Goal: Task Accomplishment & Management: Manage account settings

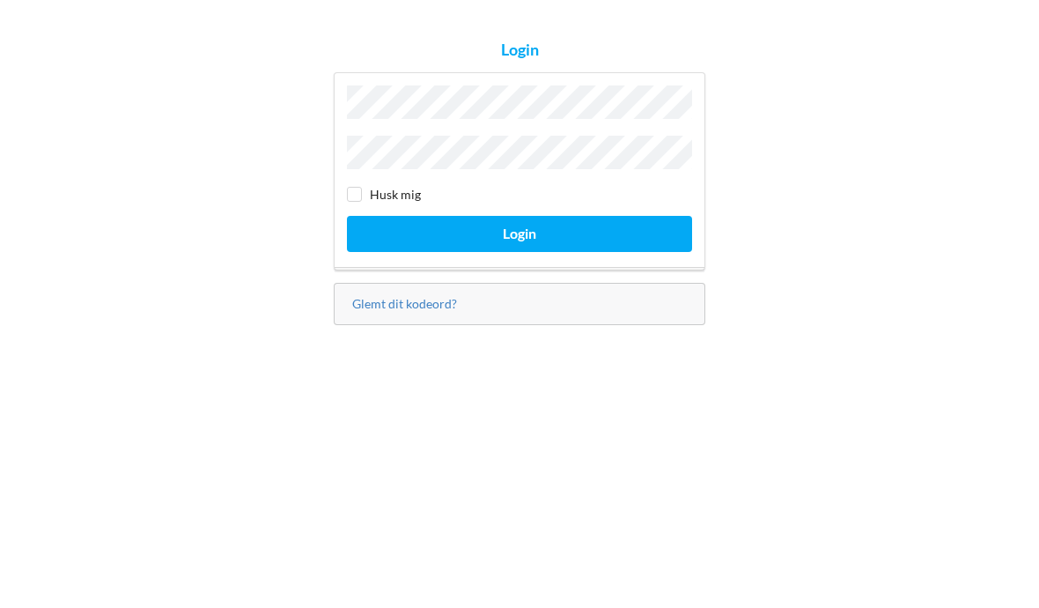
scroll to position [77, 0]
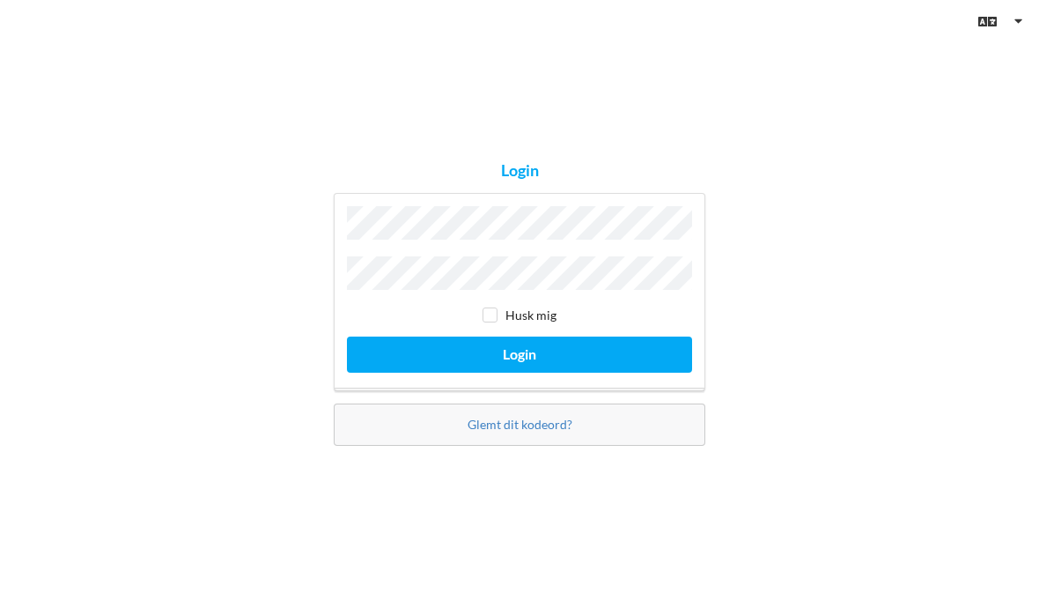
click at [556, 336] on button "Login" at bounding box center [519, 354] width 345 height 36
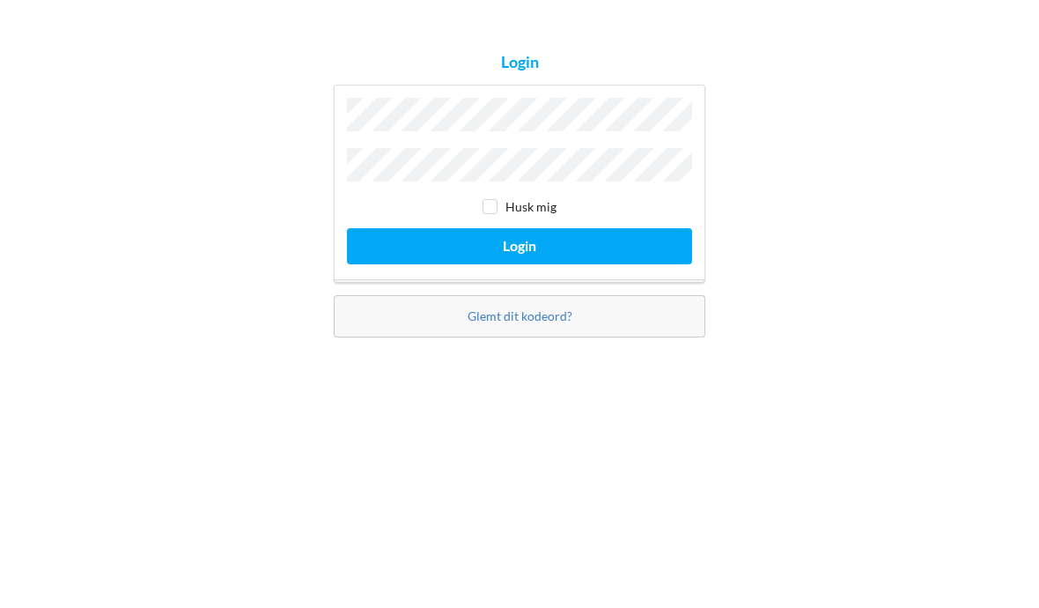
click at [593, 336] on button "Login" at bounding box center [519, 354] width 345 height 36
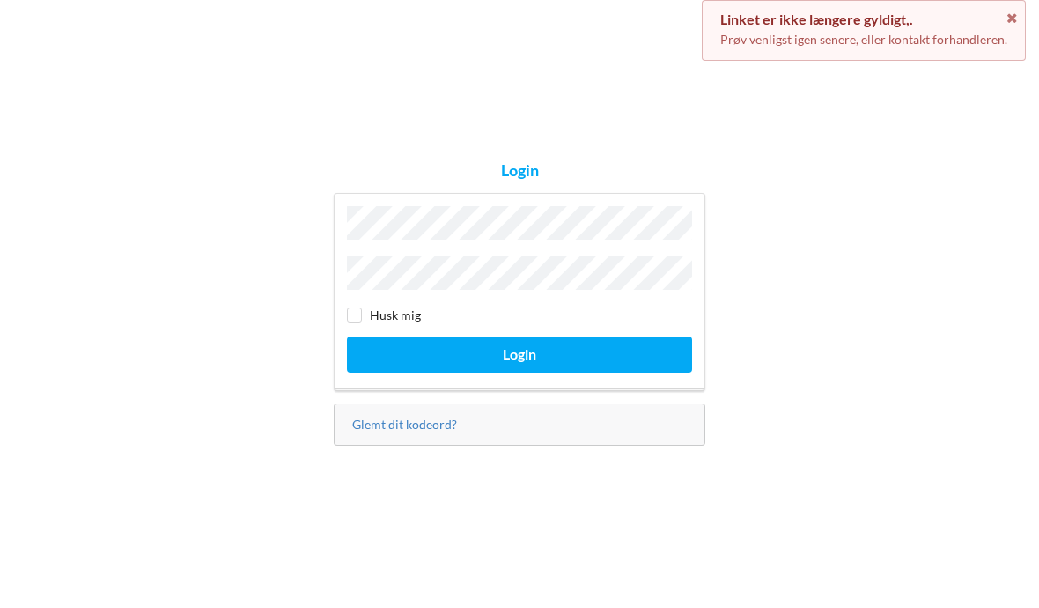
click at [1019, 12] on icon at bounding box center [1012, 16] width 15 height 12
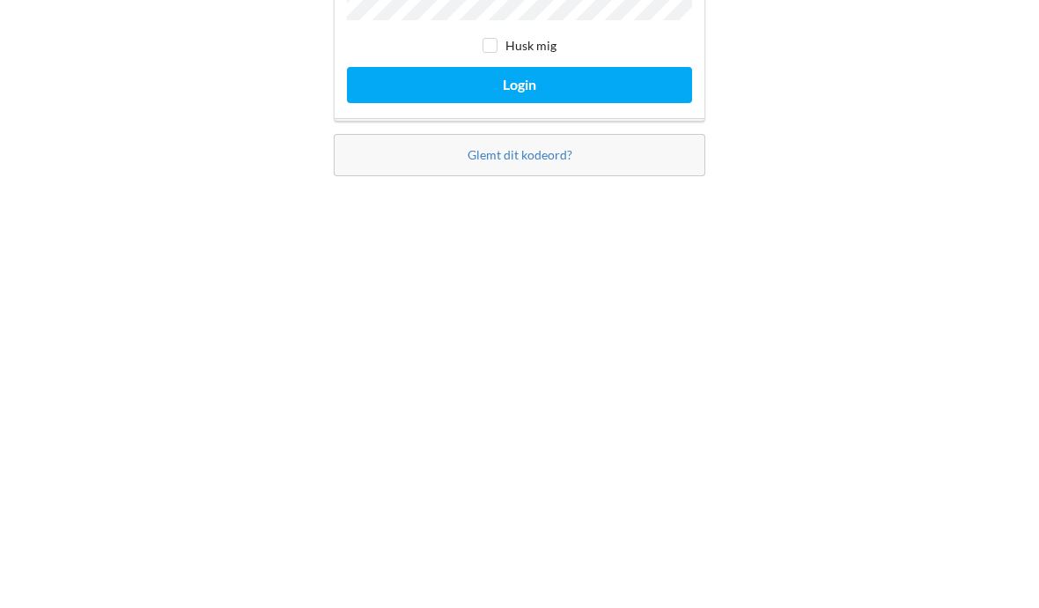
click at [594, 336] on button "Login" at bounding box center [519, 354] width 345 height 36
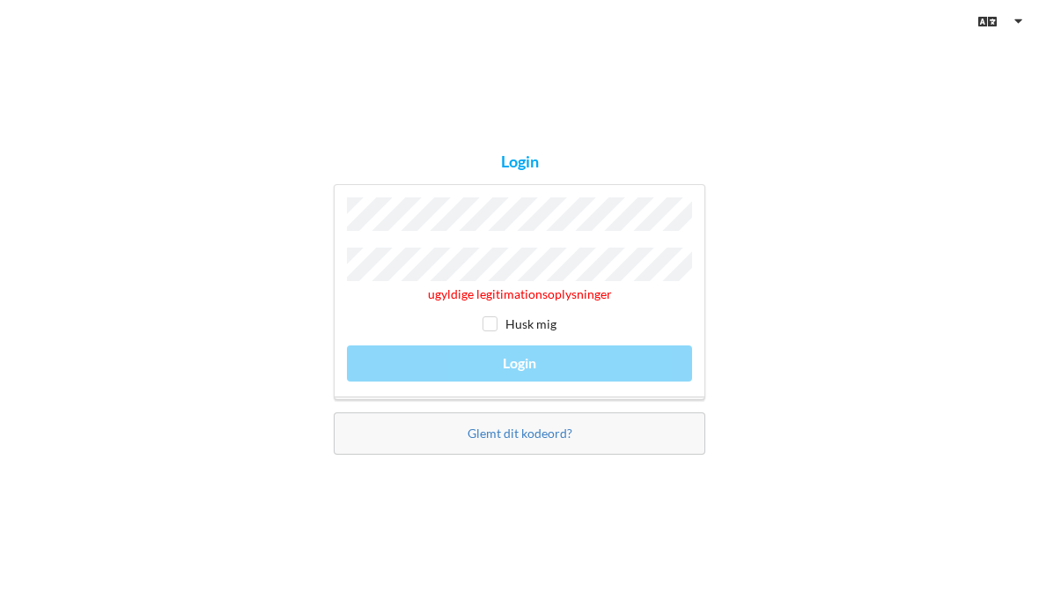
click at [534, 425] on link "Glemt dit kodeord?" at bounding box center [520, 432] width 105 height 15
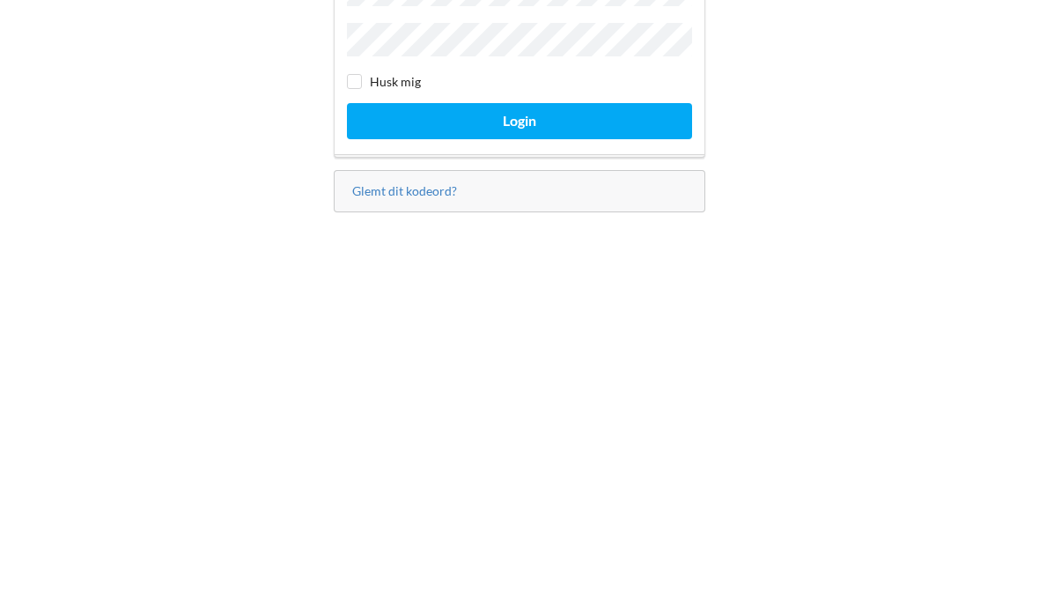
scroll to position [77, 0]
